Goal: Information Seeking & Learning: Check status

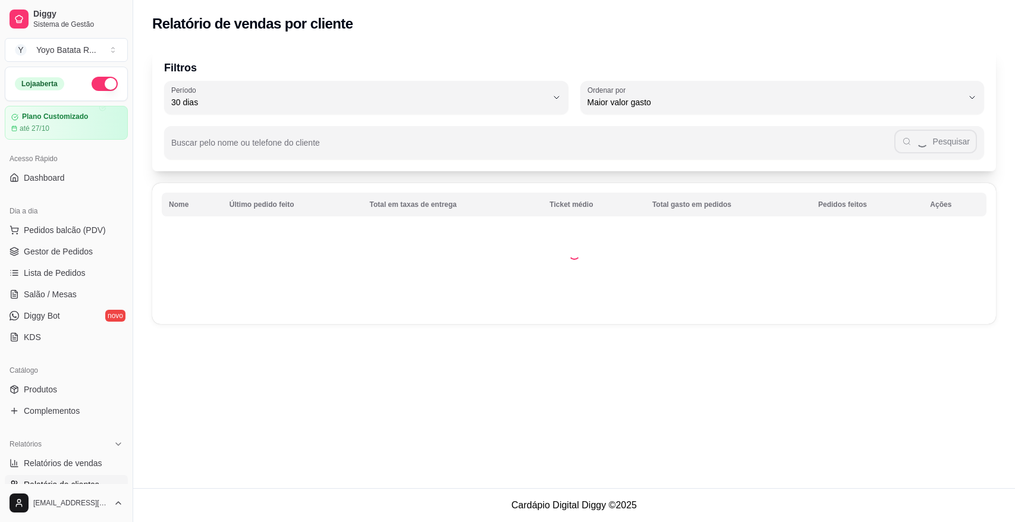
select select "30"
select select "HIGHEST_TOTAL_SPENT_WITH_ORDERS"
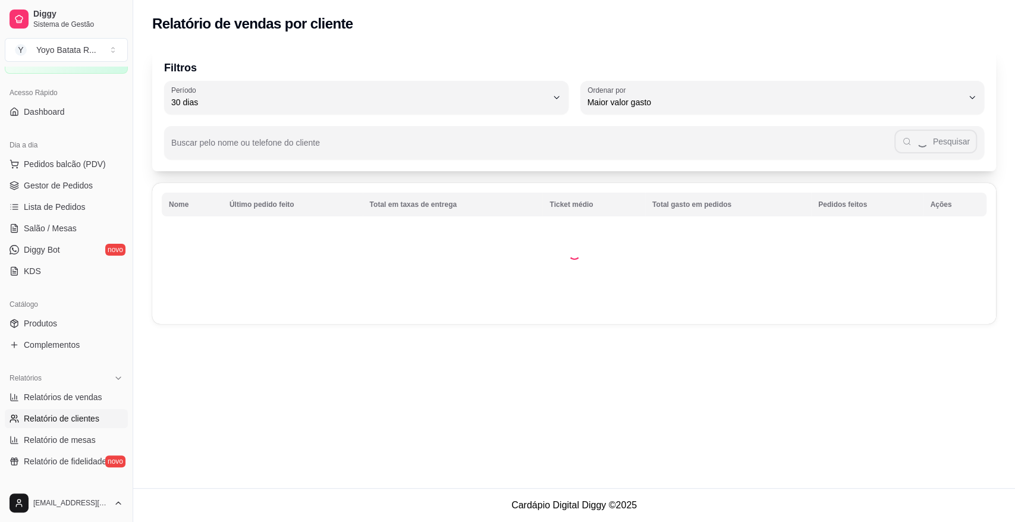
click at [575, 109] on div "30 Período Hoje Ontem 7 dias 15 dias 30 dias 45 dias 60 dias Período 30 dias HI…" at bounding box center [574, 97] width 820 height 33
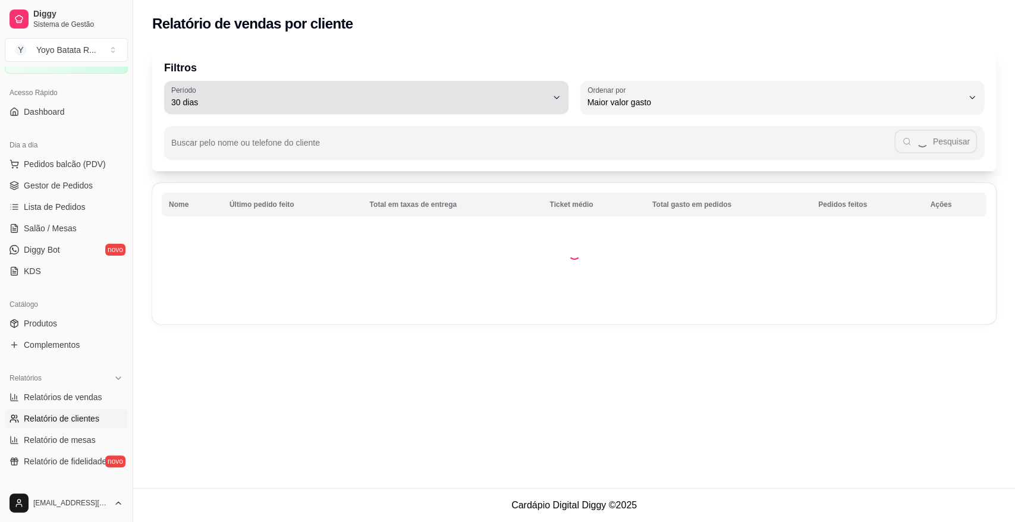
click at [552, 104] on button "Período 30 dias" at bounding box center [366, 97] width 405 height 33
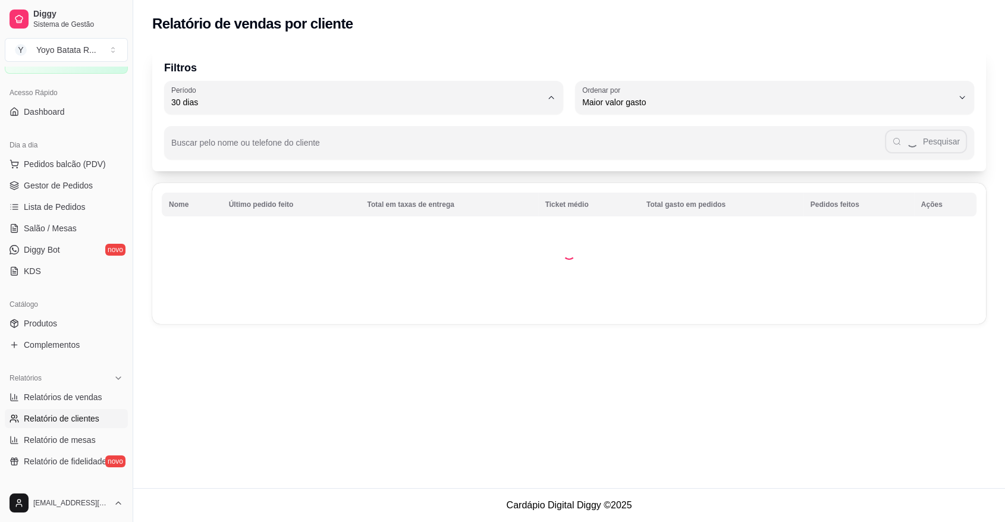
click at [449, 142] on li "Ontem" at bounding box center [366, 150] width 379 height 18
type input "1"
select select "1"
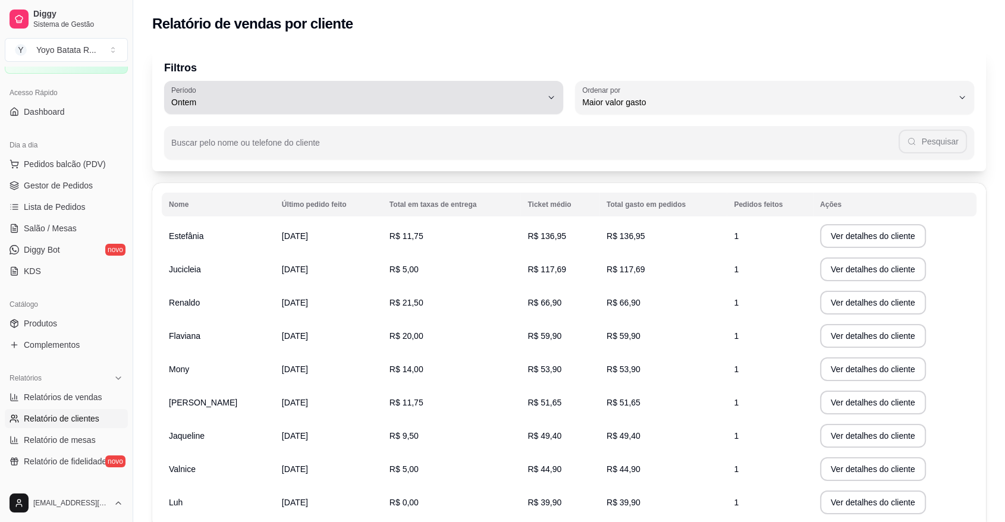
click at [463, 90] on div "Ontem" at bounding box center [356, 98] width 371 height 24
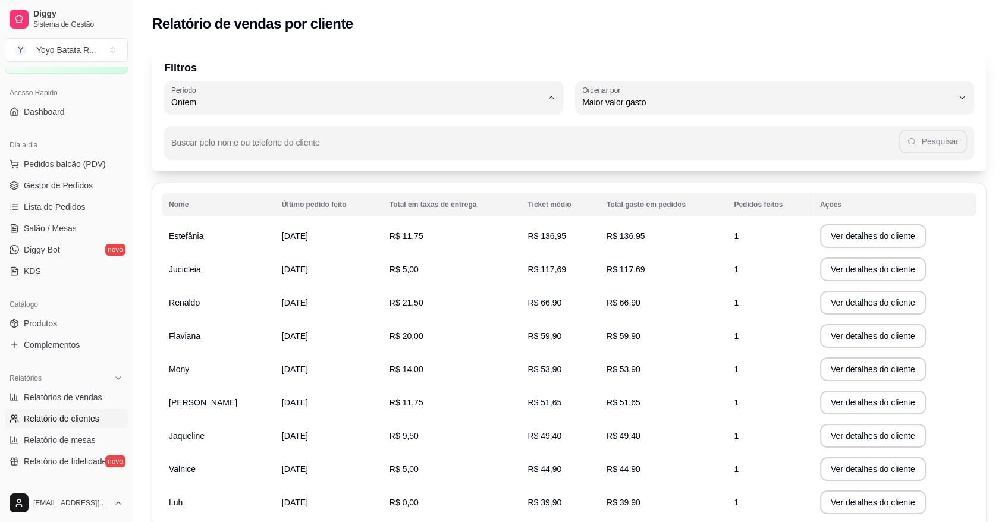
click at [444, 134] on span "Hoje" at bounding box center [357, 130] width 353 height 11
type input "0"
select select "0"
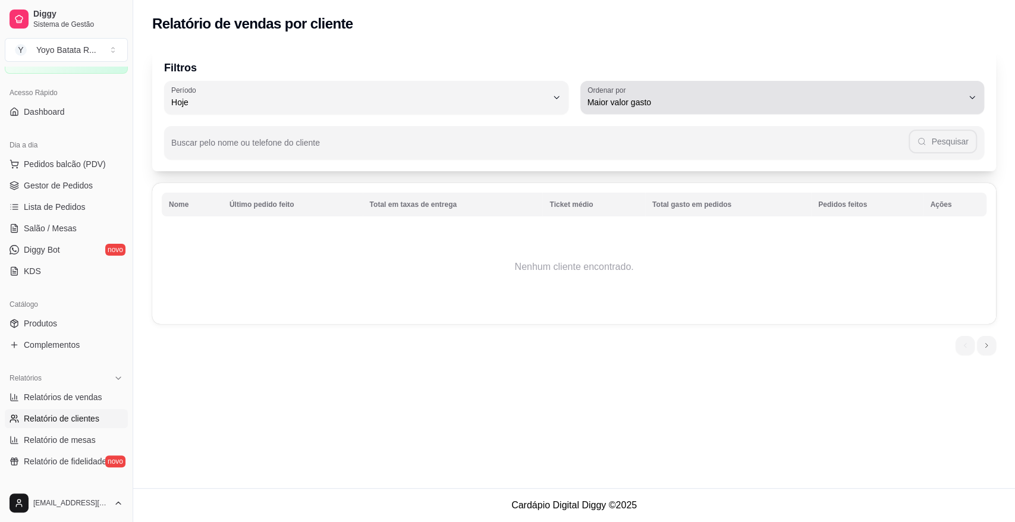
click at [849, 98] on span "Maior valor gasto" at bounding box center [776, 102] width 376 height 12
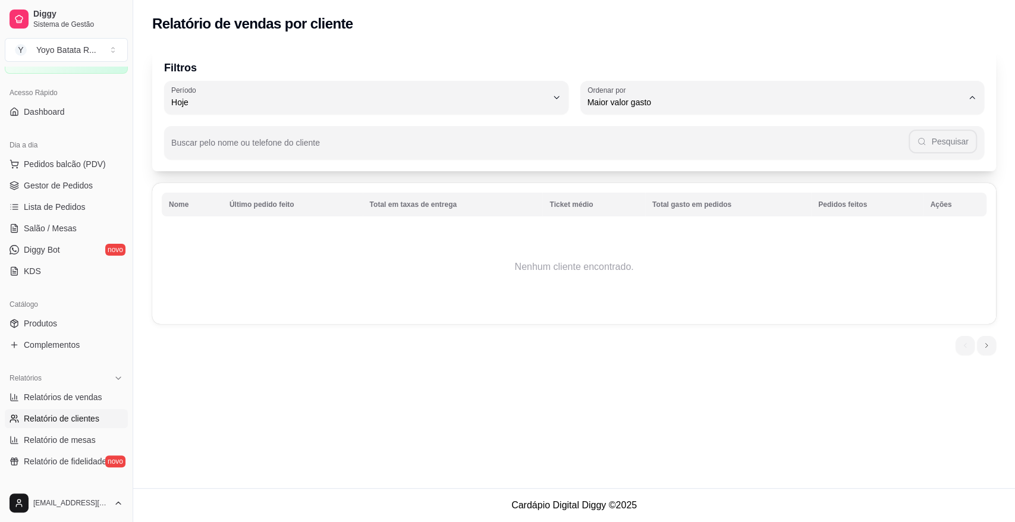
click at [698, 126] on span "Maior número de pedidos" at bounding box center [776, 130] width 358 height 11
type input "HIGHEST_ORDER_COUNT"
select select "HIGHEST_ORDER_COUNT"
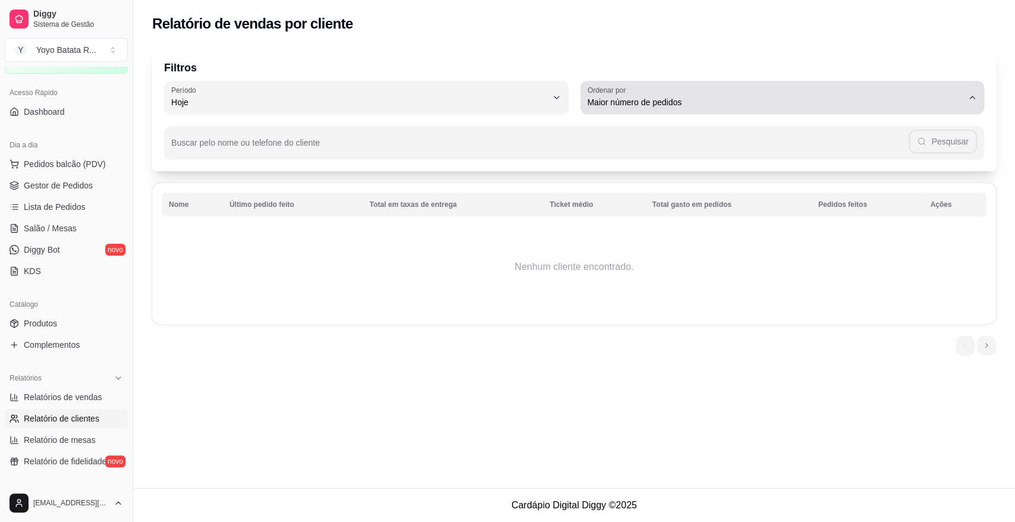
click at [695, 107] on span "Maior número de pedidos" at bounding box center [776, 102] width 376 height 12
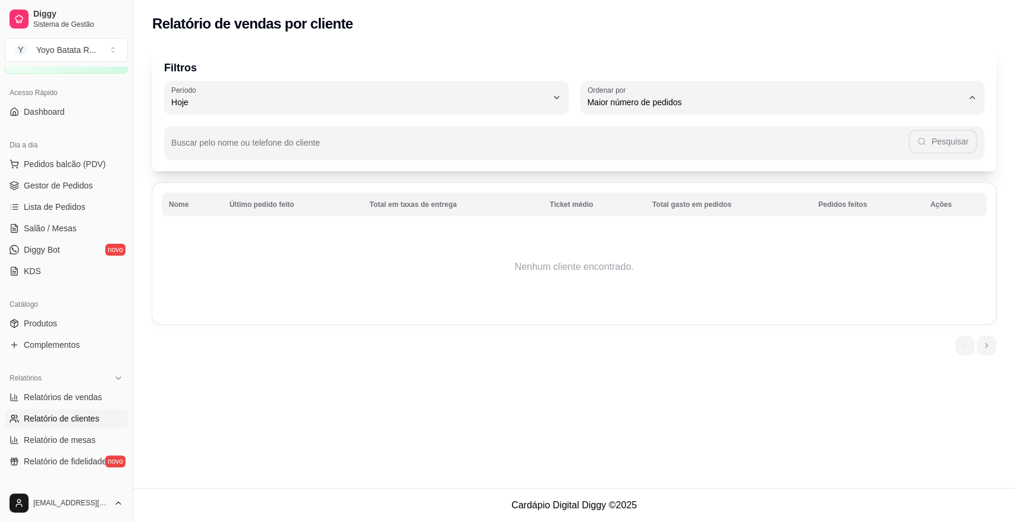
click at [657, 188] on span "Último pedido feito" at bounding box center [776, 188] width 358 height 11
type input "LAST_ORDER_MADE_AT"
select select "LAST_ORDER_MADE_AT"
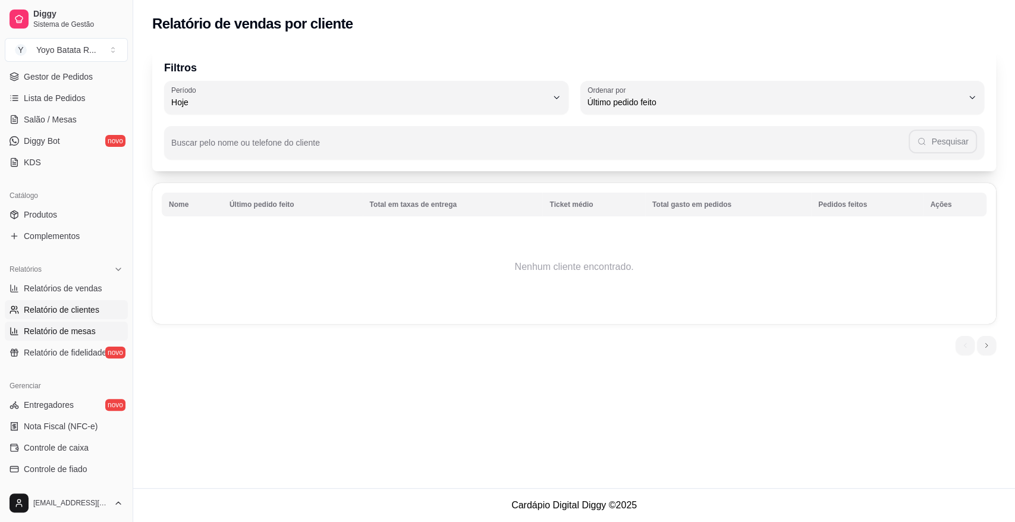
scroll to position [198, 0]
